Goal: Task Accomplishment & Management: Use online tool/utility

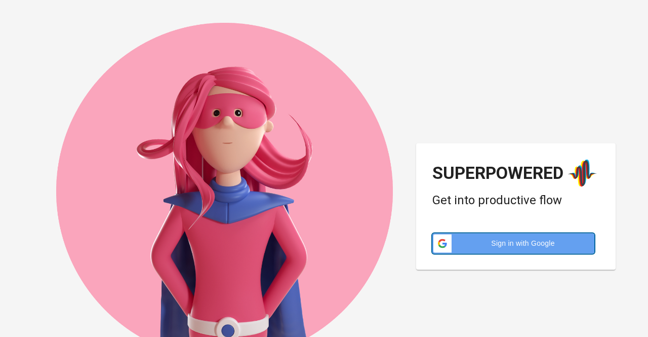
click at [470, 240] on span "Sign in with Google" at bounding box center [523, 243] width 131 height 10
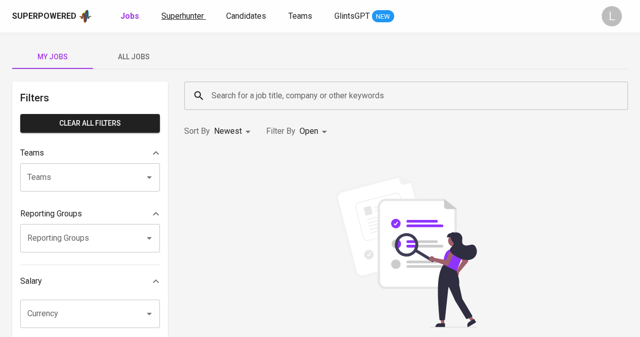
click at [184, 20] on span "Superhunter" at bounding box center [182, 16] width 43 height 10
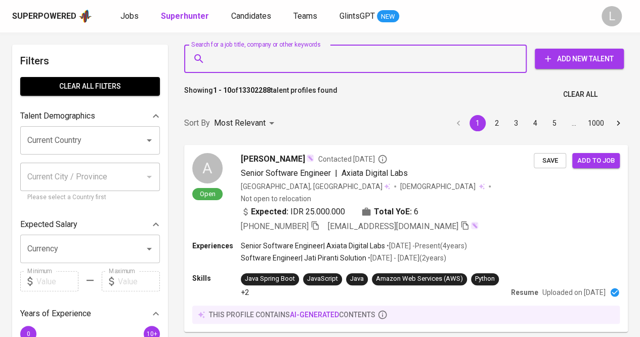
click at [341, 60] on input "Search for a job title, company or other keywords" at bounding box center [358, 58] width 298 height 19
paste input "asfauziaa@gmail.com"
type input "asfauziaa@gmail.com"
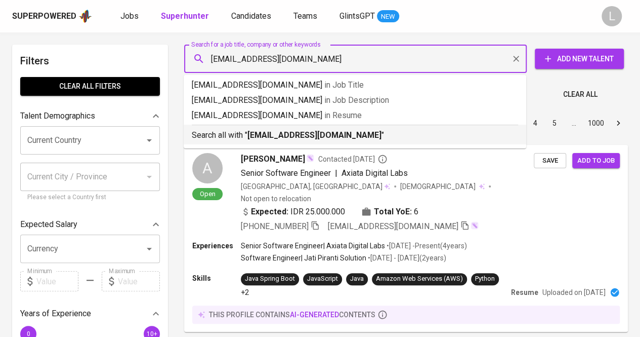
click at [313, 134] on b "asfauziaa@gmail.com" at bounding box center [315, 135] width 134 height 10
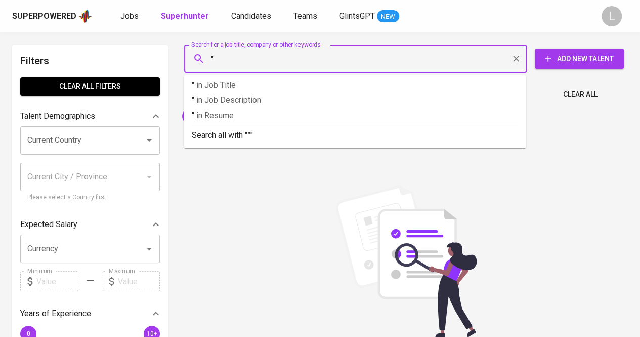
paste input "Adhmi Saumi Fauzia"
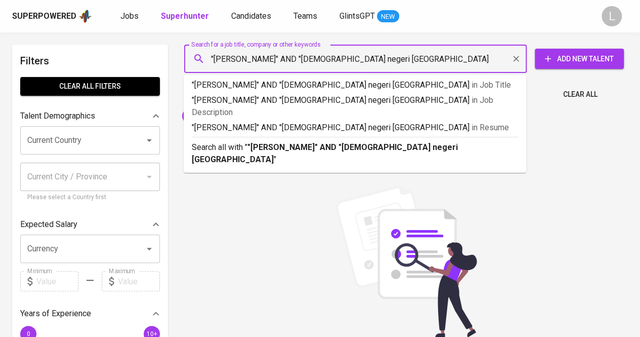
type input ""Adhmi Saumi Fauzia" AND "islam negeri bandung""
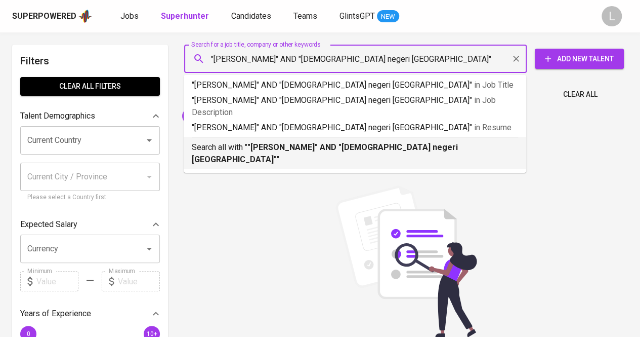
click at [339, 142] on b ""Adhmi Saumi Fauzia" AND "islam negeri bandung"" at bounding box center [325, 153] width 266 height 22
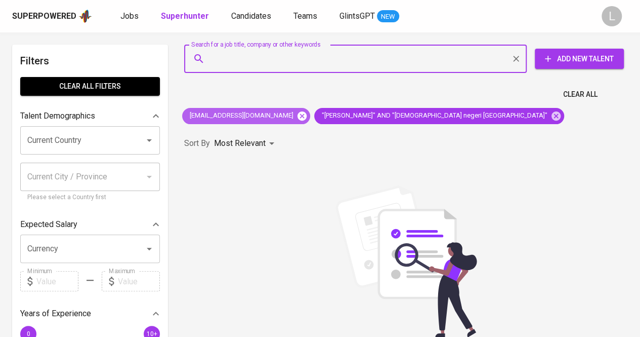
click at [297, 116] on icon at bounding box center [302, 115] width 11 height 11
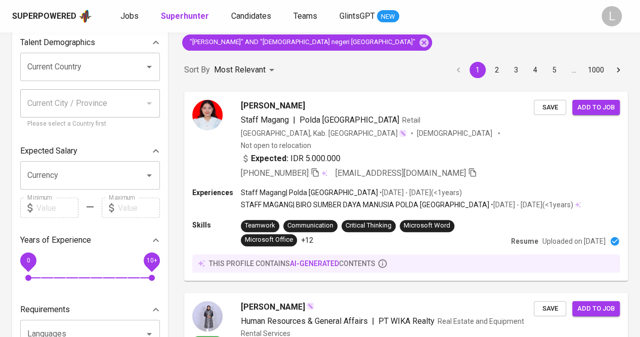
scroll to position [79, 0]
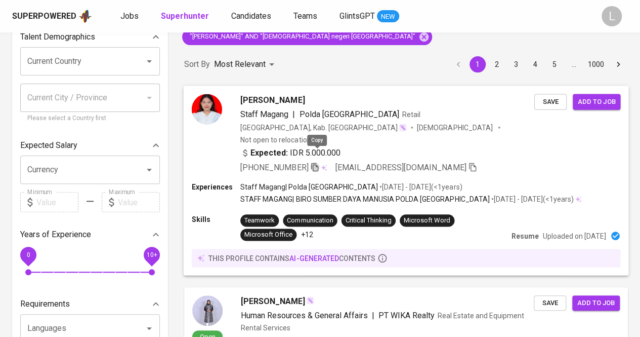
click at [319, 162] on icon "button" at bounding box center [314, 166] width 9 height 9
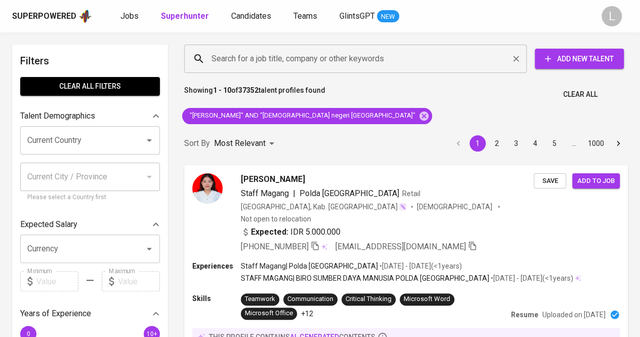
click at [354, 58] on input "Search for a job title, company or other keywords" at bounding box center [358, 58] width 298 height 19
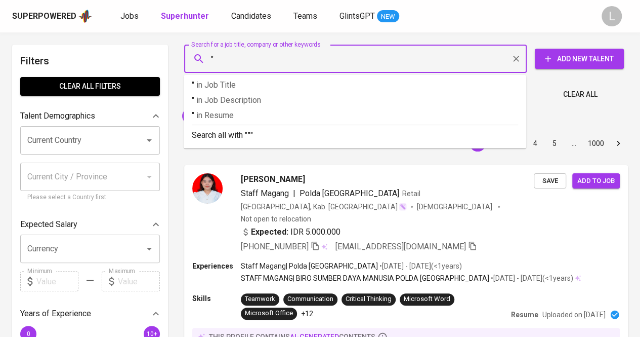
paste input "Fiana Ariani Adiningsih"
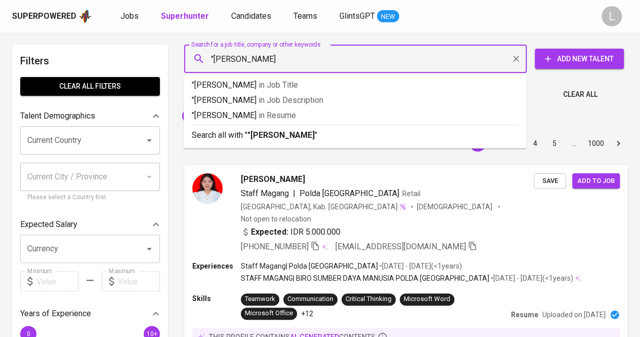
type input ""Fiana Ariani Adiningsih""
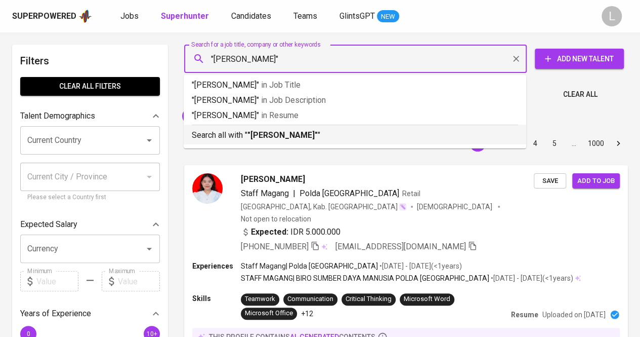
click at [301, 137] on b ""Fiana Ariani Adiningsih"" at bounding box center [283, 135] width 70 height 10
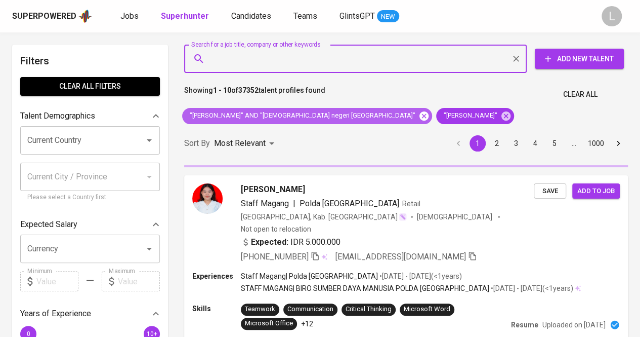
click at [420, 116] on icon at bounding box center [424, 115] width 9 height 9
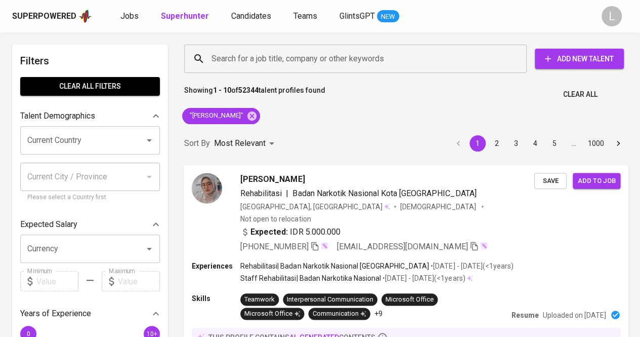
scroll to position [90, 0]
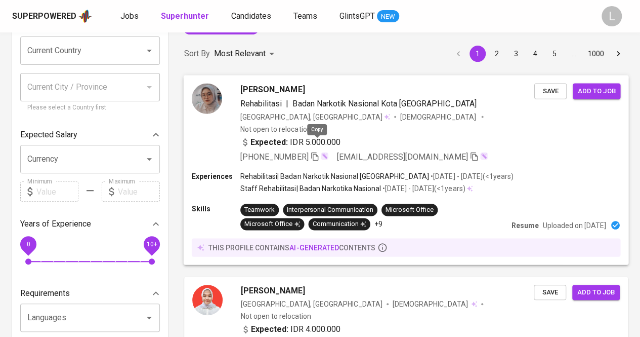
click at [318, 152] on icon "button" at bounding box center [314, 156] width 7 height 9
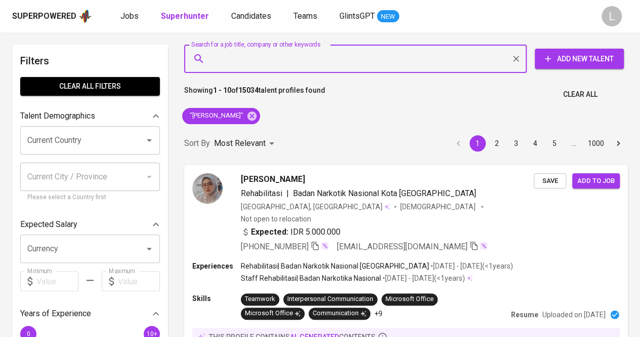
click at [308, 54] on input "Search for a job title, company or other keywords" at bounding box center [358, 58] width 298 height 19
paste input "milawahdini77@gmail.com"
type input "milawahdini77@gmail.com"
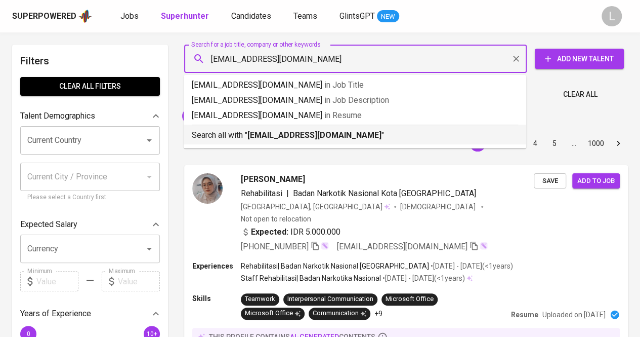
click at [293, 138] on b "milawahdini77@gmail.com" at bounding box center [315, 135] width 134 height 10
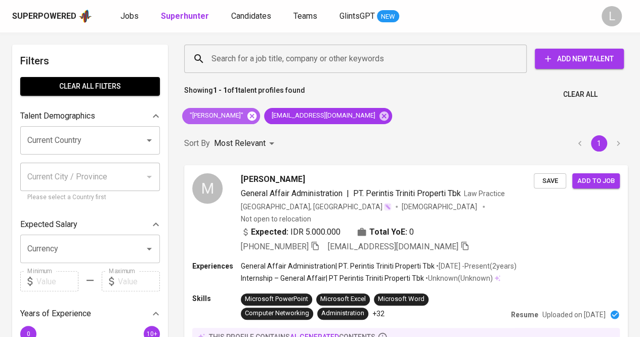
click at [257, 112] on icon at bounding box center [252, 115] width 9 height 9
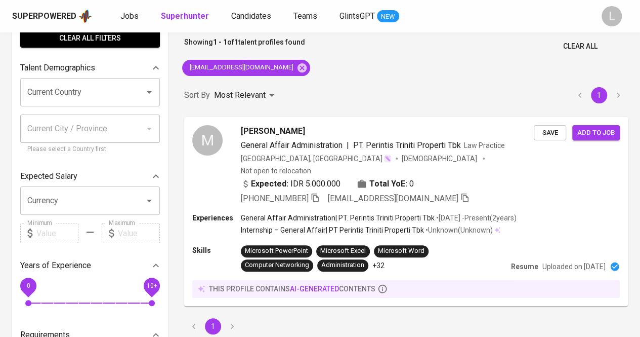
scroll to position [50, 0]
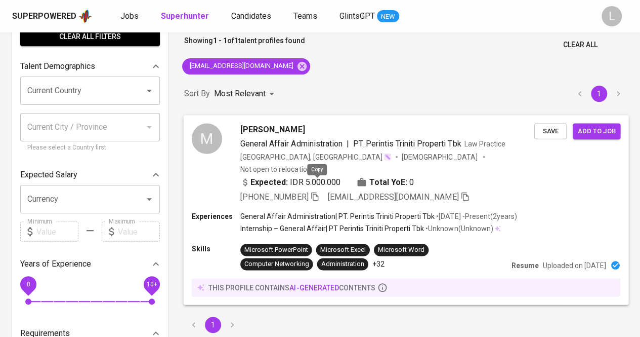
click at [317, 191] on icon "button" at bounding box center [314, 195] width 9 height 9
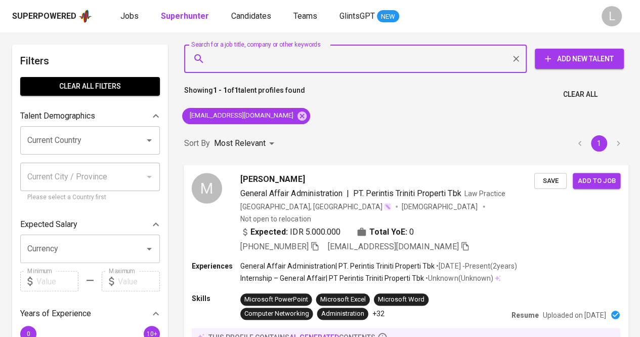
paste input "[EMAIL_ADDRESS][DOMAIN_NAME]"
type input "[EMAIL_ADDRESS][DOMAIN_NAME]"
click at [319, 55] on input "[EMAIL_ADDRESS][DOMAIN_NAME]" at bounding box center [358, 58] width 298 height 19
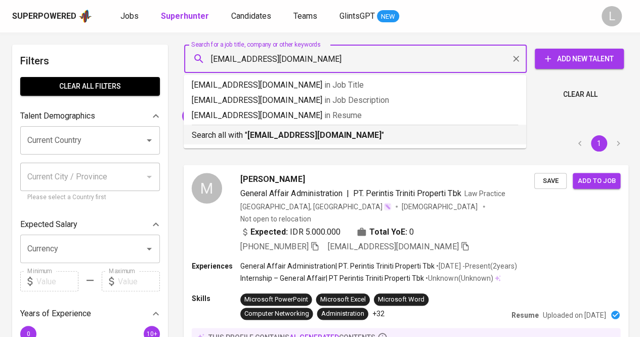
click at [305, 130] on b "[EMAIL_ADDRESS][DOMAIN_NAME]" at bounding box center [315, 135] width 134 height 10
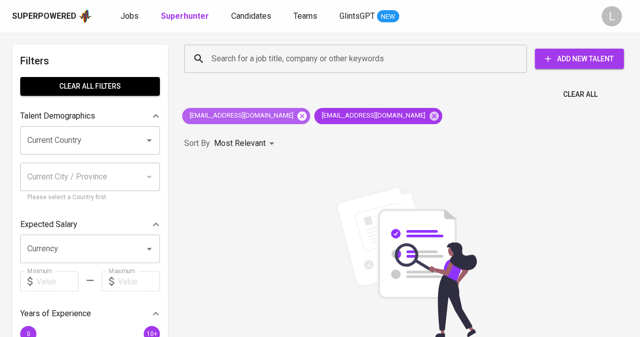
click at [298, 111] on icon at bounding box center [302, 115] width 9 height 9
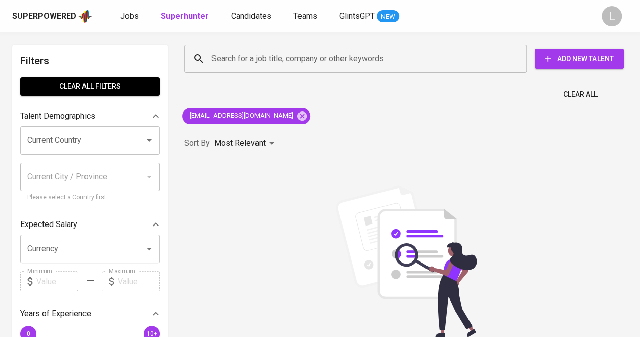
scroll to position [37, 0]
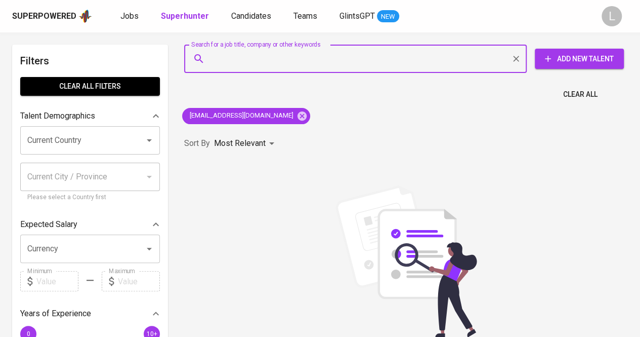
click at [316, 49] on input "Search for a job title, company or other keywords" at bounding box center [358, 58] width 298 height 19
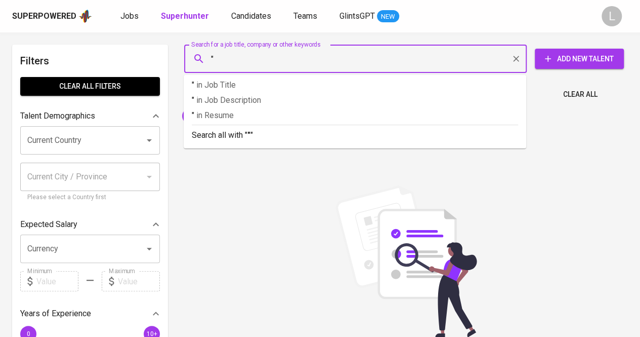
paste input "[PERSON_NAME]"
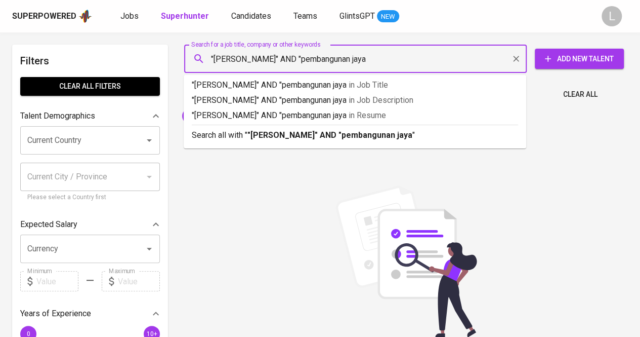
type input ""[PERSON_NAME]" AND "pembangunan jaya""
click at [329, 136] on b ""[PERSON_NAME]" AND "pembangunan jaya"" at bounding box center [332, 135] width 168 height 10
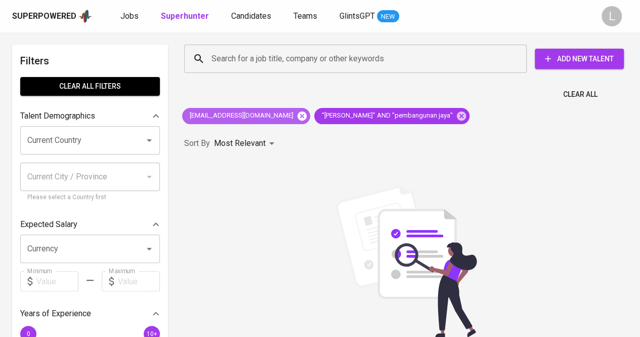
click at [297, 116] on icon at bounding box center [302, 115] width 11 height 11
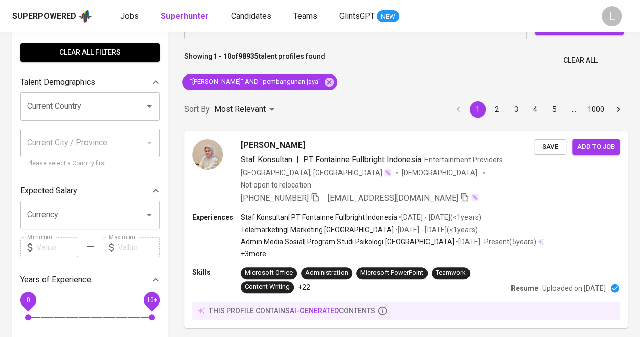
scroll to position [40, 0]
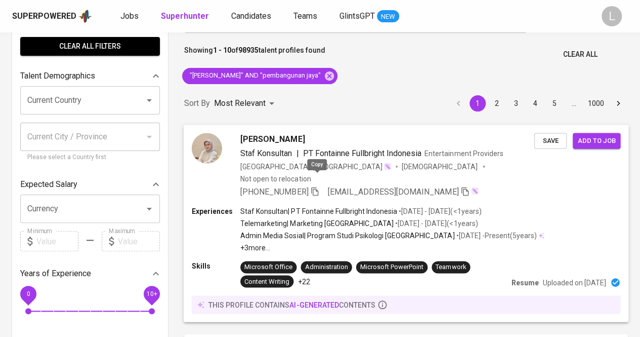
click at [314, 186] on icon "button" at bounding box center [314, 190] width 9 height 9
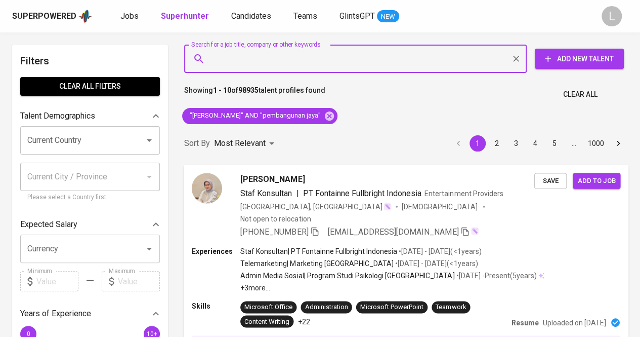
click at [309, 63] on input "Search for a job title, company or other keywords" at bounding box center [358, 58] width 298 height 19
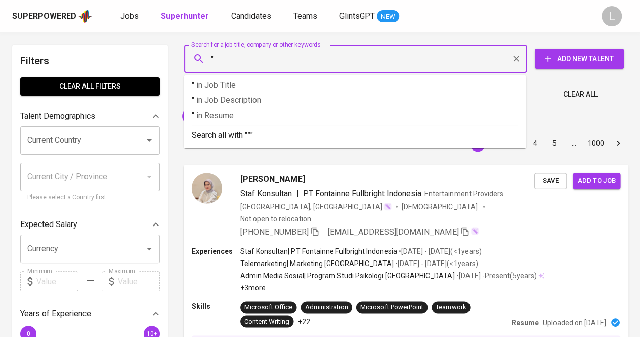
paste input "[PERSON_NAME]"
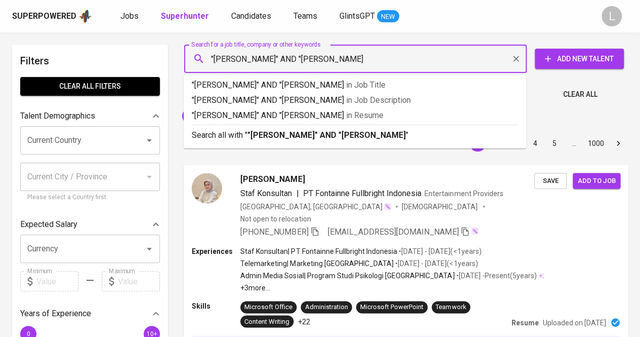
type input ""[PERSON_NAME]" AND "[PERSON_NAME]""
click at [306, 136] on b ""[PERSON_NAME]" AND "[PERSON_NAME]"" at bounding box center [328, 135] width 161 height 10
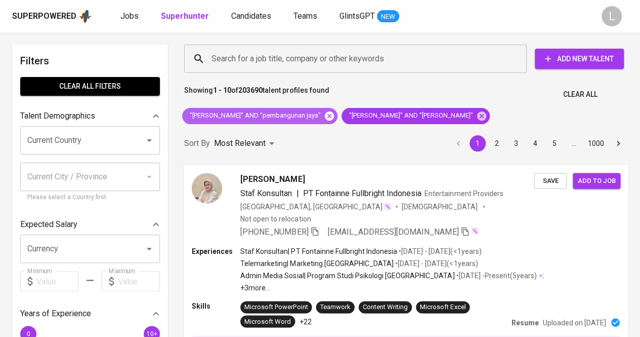
click at [334, 119] on icon at bounding box center [329, 115] width 9 height 9
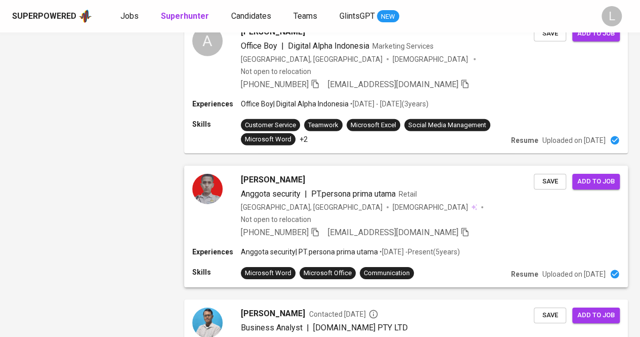
scroll to position [1639, 0]
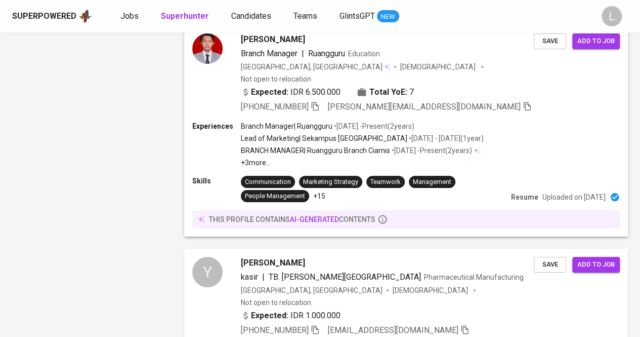
scroll to position [1783, 0]
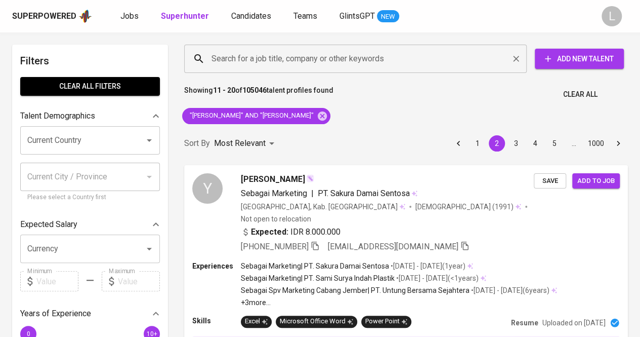
click at [268, 65] on input "Search for a job title, company or other keywords" at bounding box center [358, 58] width 298 height 19
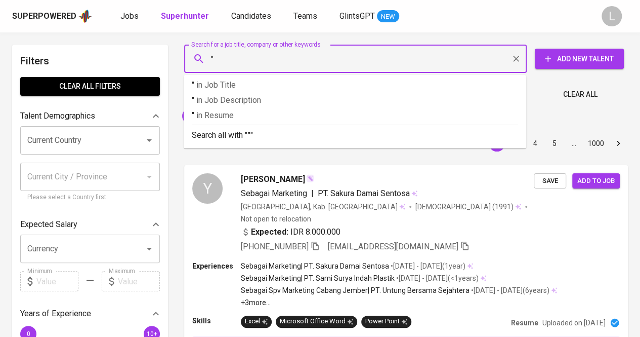
paste input "eekkaa nnuurraaggaa (He/Him)"
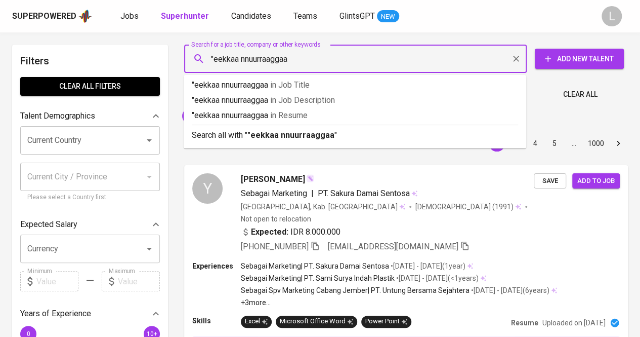
type input ""eekkaa nnuurraaggaa""
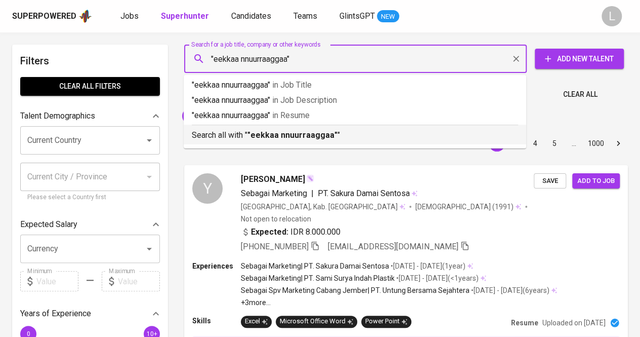
click at [279, 140] on p "Search all with " "eekkaa nnuurraaggaa" "" at bounding box center [355, 135] width 326 height 12
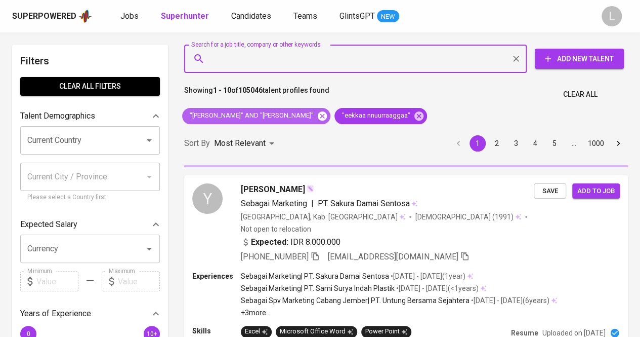
click at [318, 115] on icon at bounding box center [322, 115] width 9 height 9
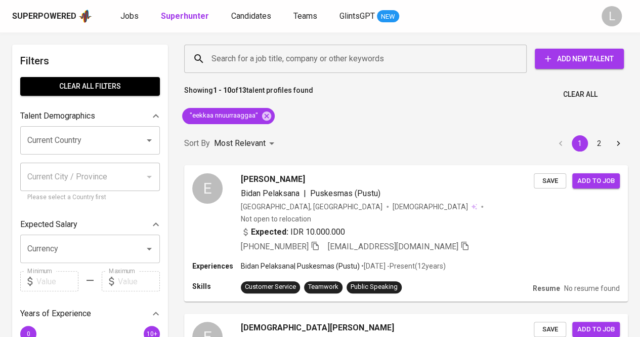
click at [270, 44] on div "Search for a job title, company or other keywords Search for a job title, compa…" at bounding box center [404, 59] width 444 height 32
click at [272, 50] on input "Search for a job title, company or other keywords" at bounding box center [358, 58] width 298 height 19
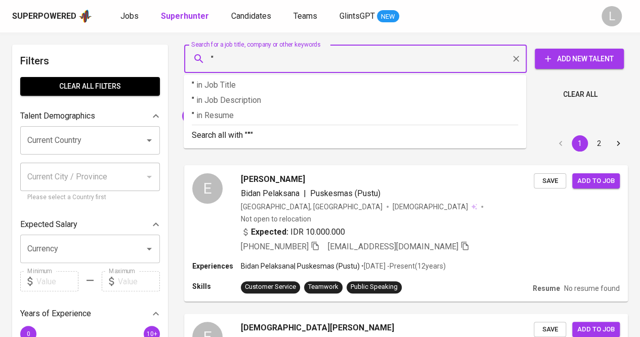
paste input "Amanda Novita"
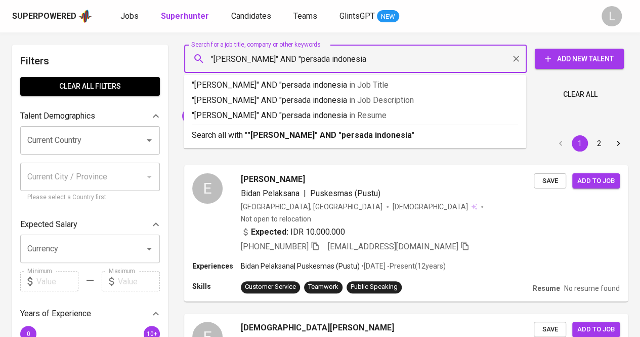
type input ""Amanda Novita" AND "persada indonesia""
click at [324, 129] on p "Search all with " "Amanda Novita" AND "persada indonesia" "" at bounding box center [355, 135] width 326 height 12
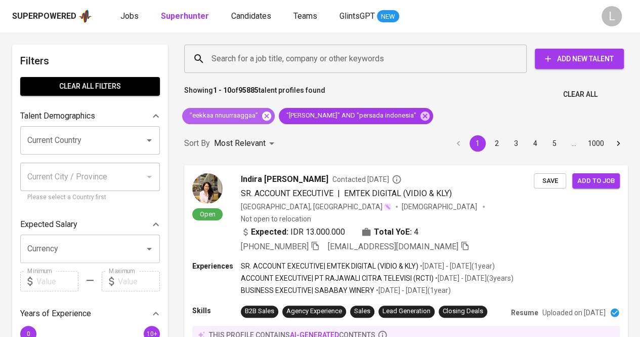
click at [265, 114] on icon at bounding box center [266, 115] width 9 height 9
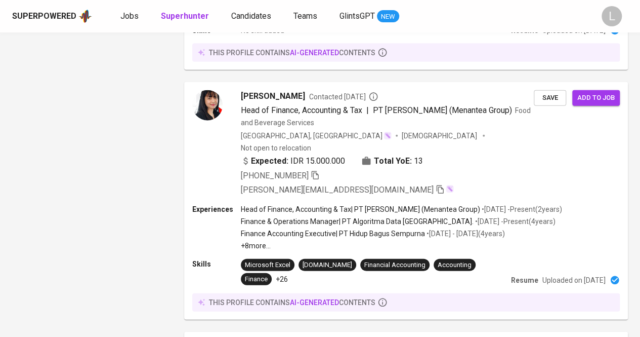
scroll to position [1145, 0]
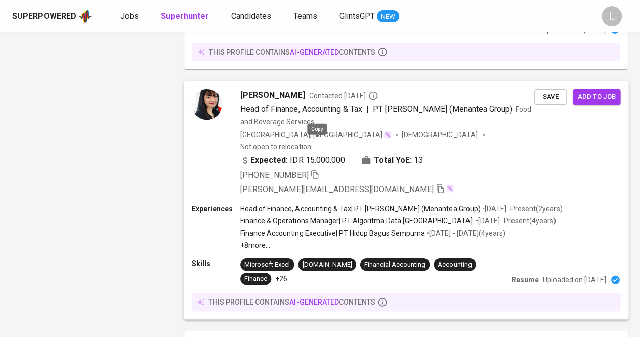
click at [315, 170] on icon "button" at bounding box center [314, 174] width 9 height 9
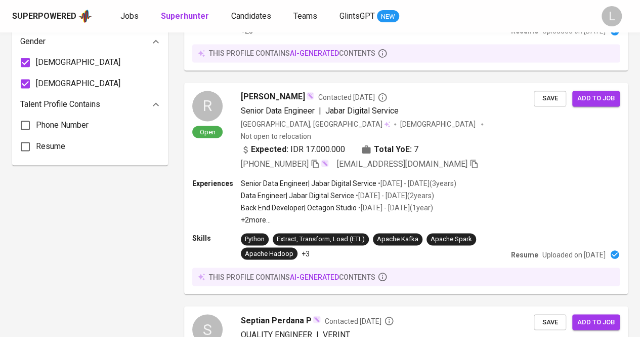
scroll to position [0, 0]
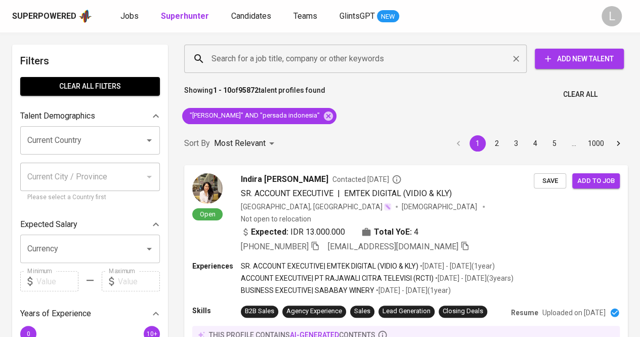
click at [310, 53] on input "Search for a job title, company or other keywords" at bounding box center [358, 58] width 298 height 19
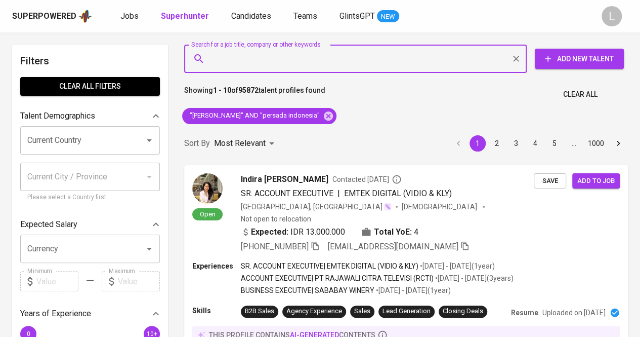
paste input "oritamacandralaksana@gmail.com"
type input "oritamacandralaksana@gmail.com"
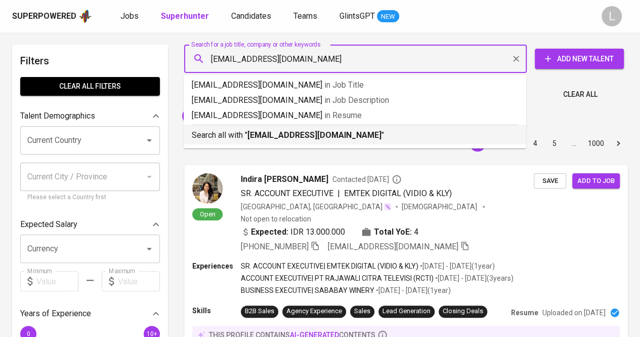
click at [319, 128] on div "Search all with " oritamacandralaksana@gmail.com "" at bounding box center [355, 133] width 326 height 17
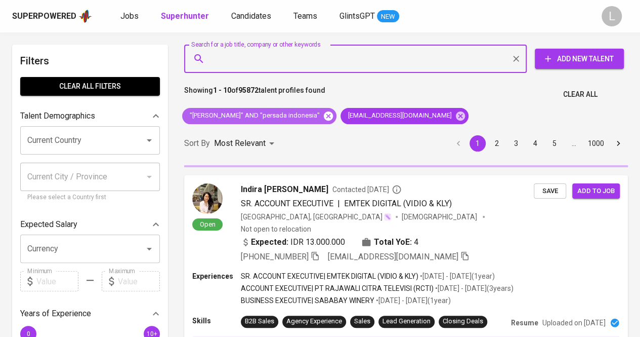
click at [324, 112] on icon at bounding box center [328, 115] width 9 height 9
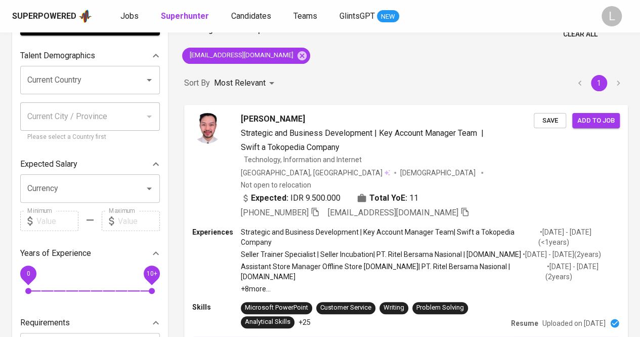
scroll to position [61, 0]
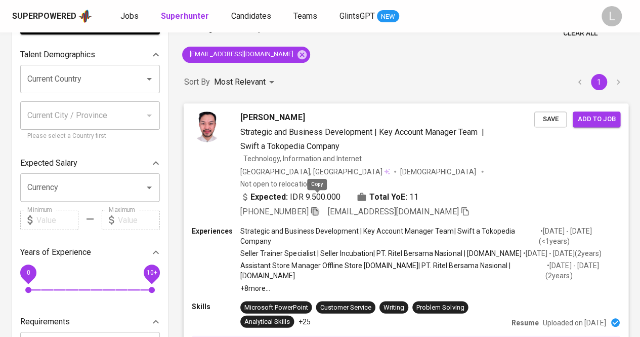
click at [317, 206] on icon "button" at bounding box center [314, 210] width 9 height 9
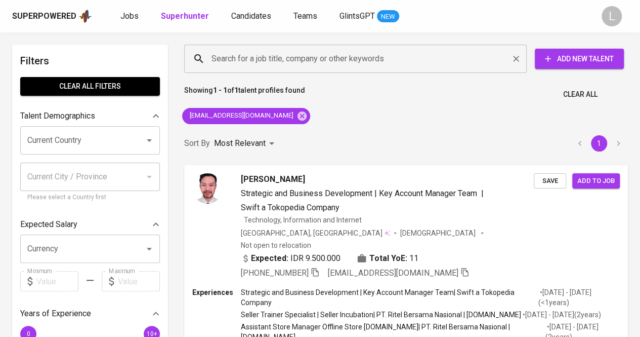
click at [315, 59] on input "Search for a job title, company or other keywords" at bounding box center [358, 58] width 298 height 19
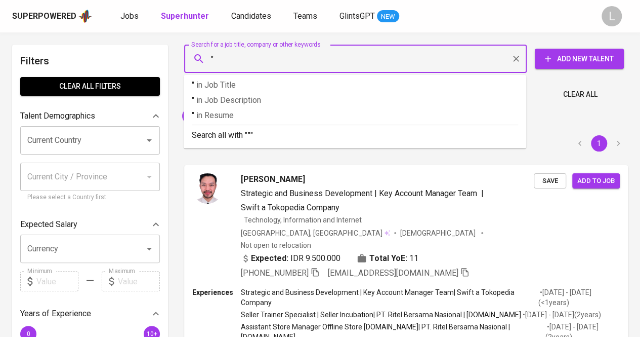
paste input "Muhamad Wahyu Aldrinka (He/Him)"
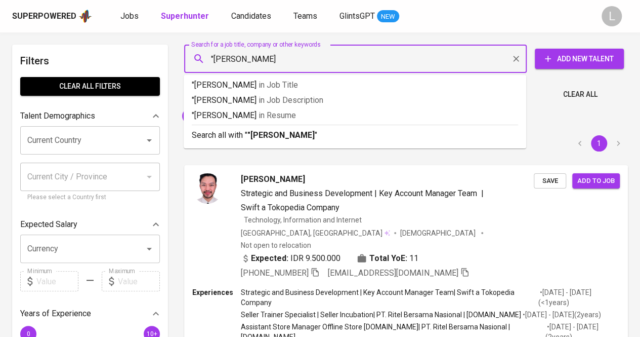
type input ""Muhamad Wahyu Aldrinka""
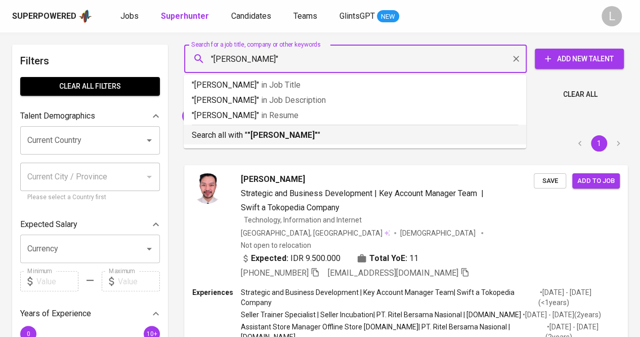
click at [310, 135] on b ""Muhamad Wahyu Aldrinka"" at bounding box center [283, 135] width 70 height 10
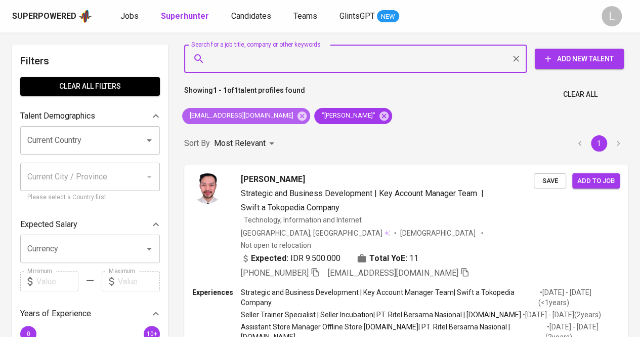
click at [299, 109] on div "oritamacandralaksana@gmail.com" at bounding box center [246, 116] width 128 height 16
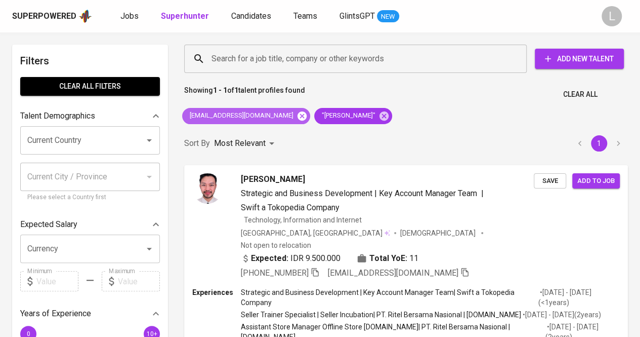
click at [299, 113] on icon at bounding box center [302, 115] width 9 height 9
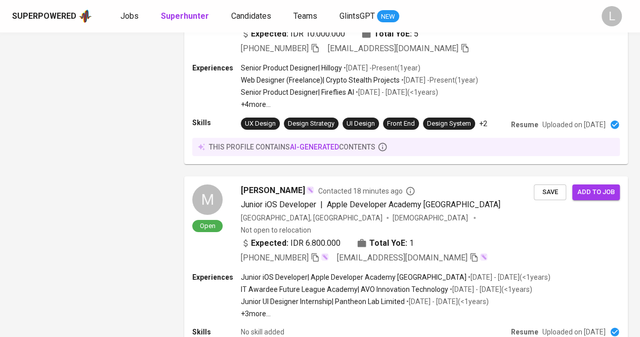
scroll to position [1879, 0]
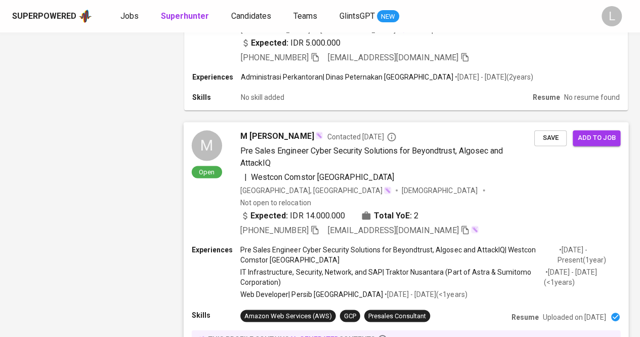
scroll to position [1804, 0]
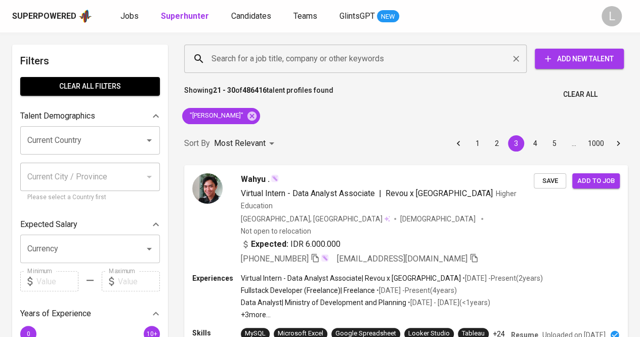
click at [271, 67] on input "Search for a job title, company or other keywords" at bounding box center [358, 58] width 298 height 19
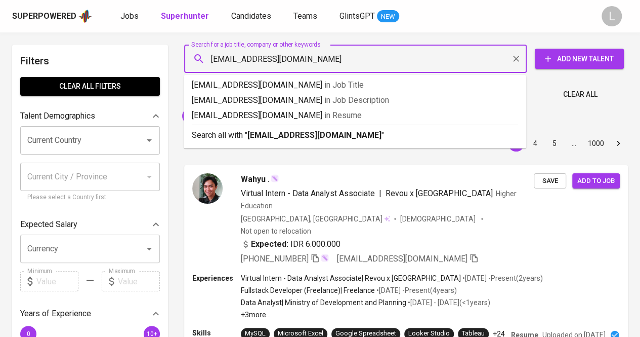
type input "audialifa@gmail.com"
click at [272, 140] on b "audialifa@gmail.com" at bounding box center [315, 135] width 134 height 10
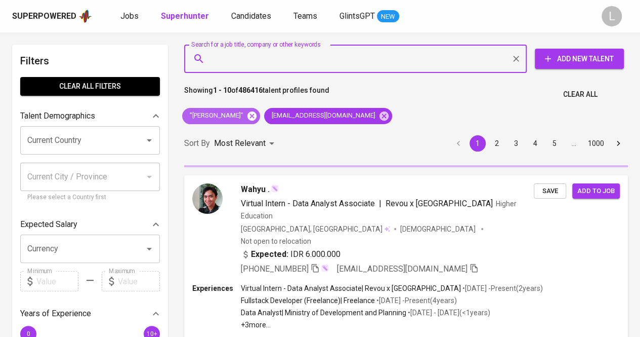
click at [257, 115] on icon at bounding box center [252, 115] width 9 height 9
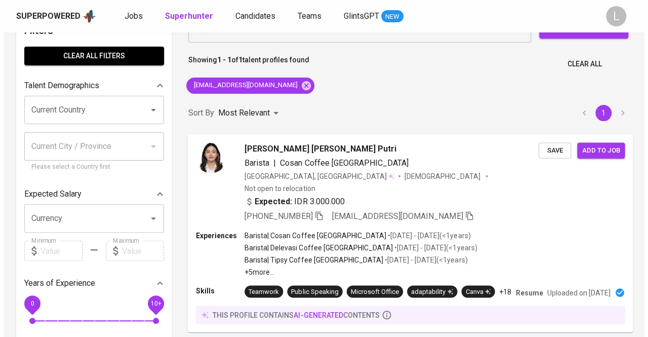
scroll to position [31, 0]
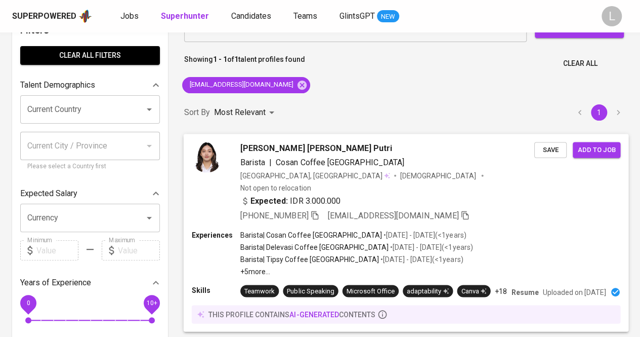
click at [316, 211] on icon "button" at bounding box center [314, 215] width 7 height 9
click at [266, 147] on span "Audilia Alifa Artha Putri" at bounding box center [316, 148] width 152 height 12
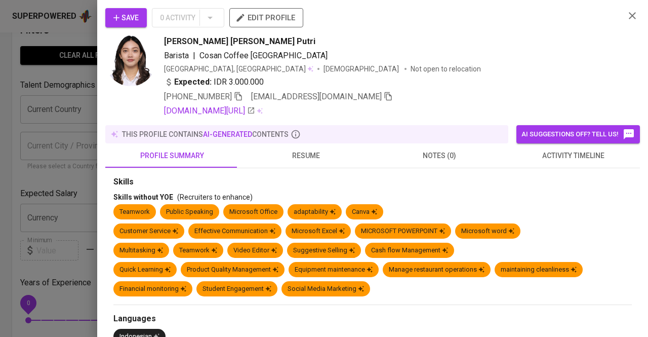
click at [297, 162] on button "resume" at bounding box center [306, 155] width 134 height 24
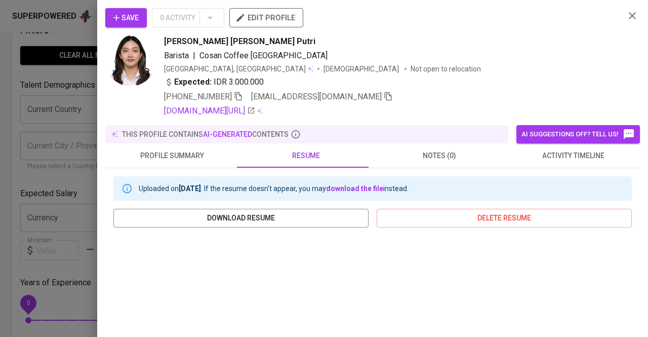
scroll to position [216, 0]
